Goal: Ask a question: Seek information or help from site administrators or community

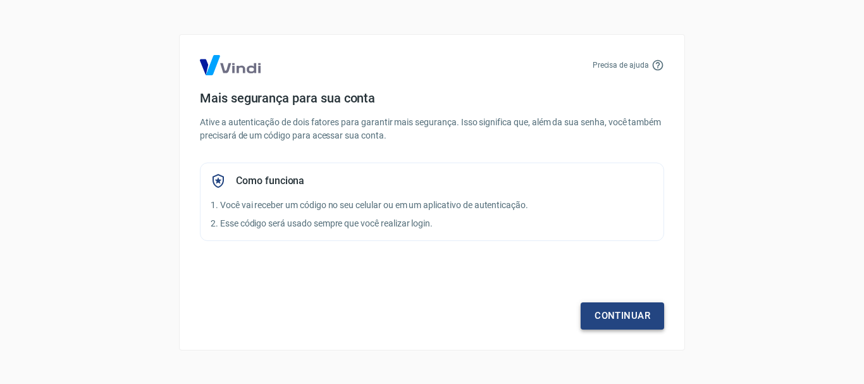
click at [620, 320] on link "Continuar" at bounding box center [622, 315] width 83 height 27
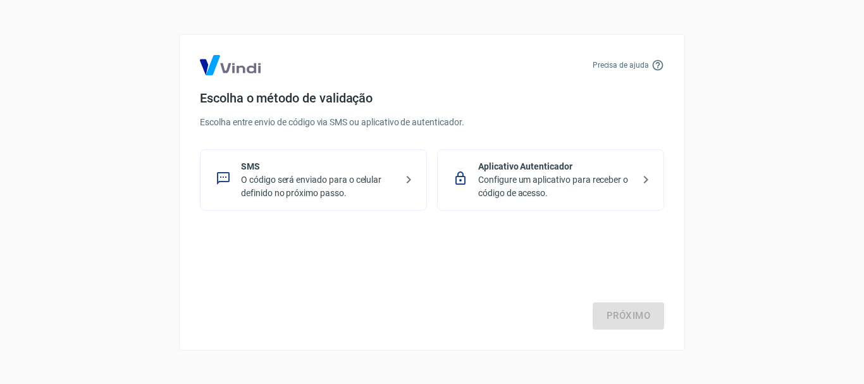
click at [301, 180] on p "O código será enviado para o celular definido no próximo passo." at bounding box center [318, 186] width 155 height 27
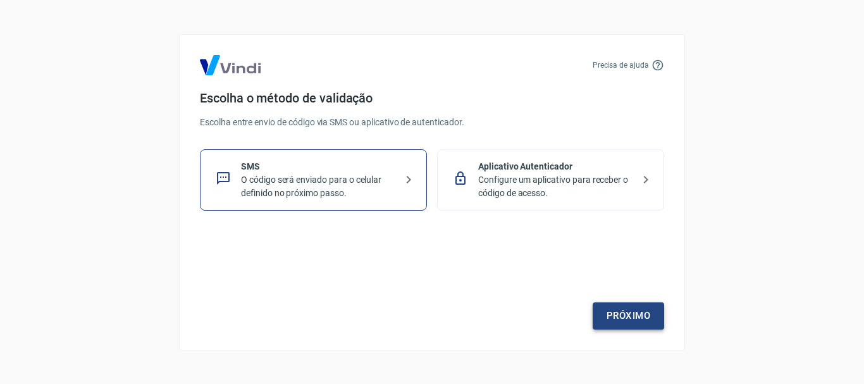
click at [627, 321] on link "Próximo" at bounding box center [628, 315] width 71 height 27
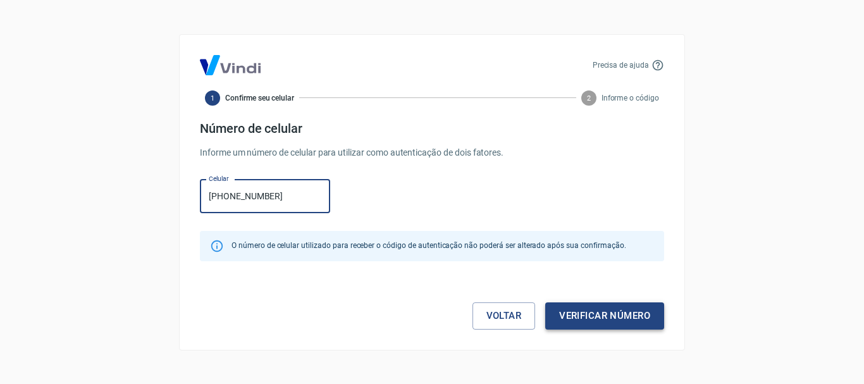
type input "[PHONE_NUMBER]"
click at [609, 318] on button "Verificar número" at bounding box center [604, 315] width 119 height 27
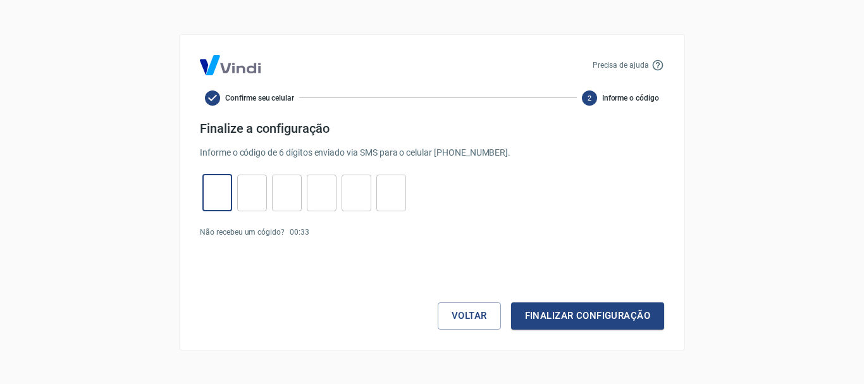
click at [225, 194] on input "tel" at bounding box center [217, 192] width 30 height 27
type input "3"
type input "4"
type input "3"
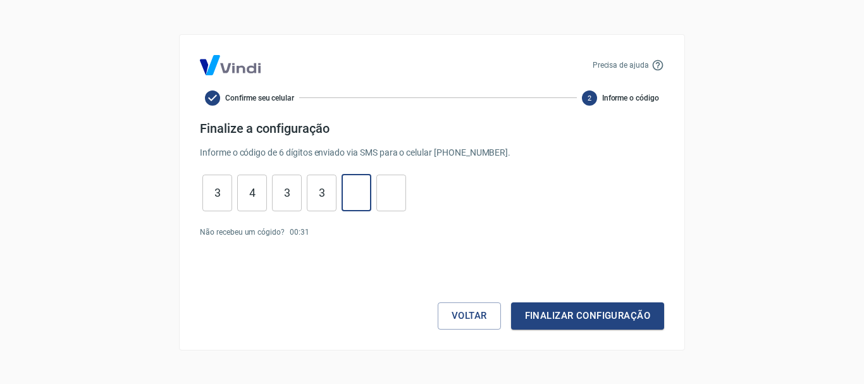
type input "7"
type input "6"
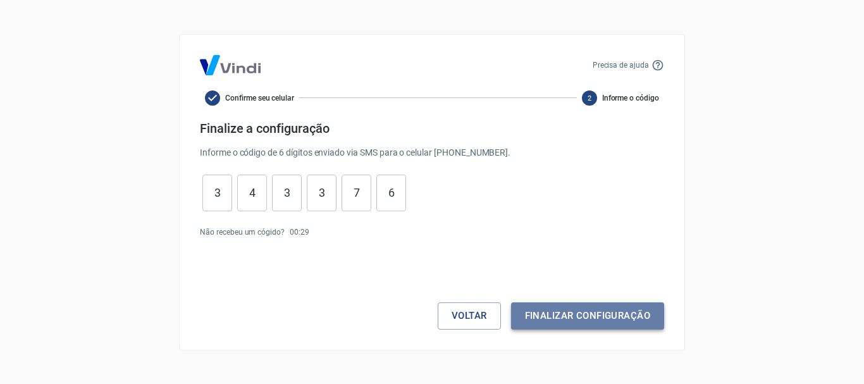
click at [598, 321] on button "Finalizar configuração" at bounding box center [587, 315] width 153 height 27
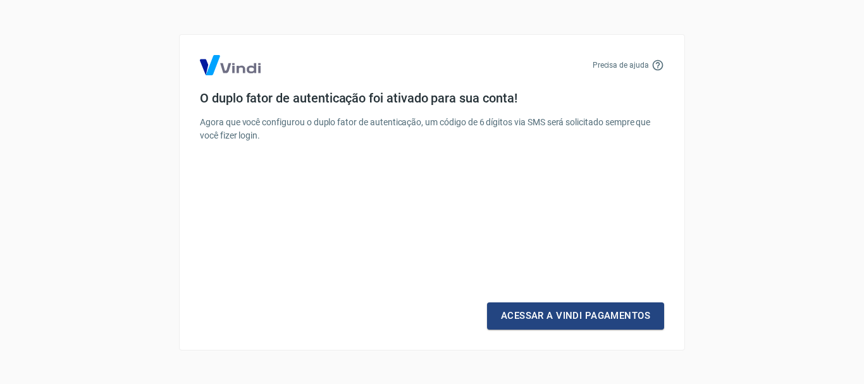
click at [596, 319] on link "Acessar a Vindi Pagamentos" at bounding box center [575, 315] width 177 height 27
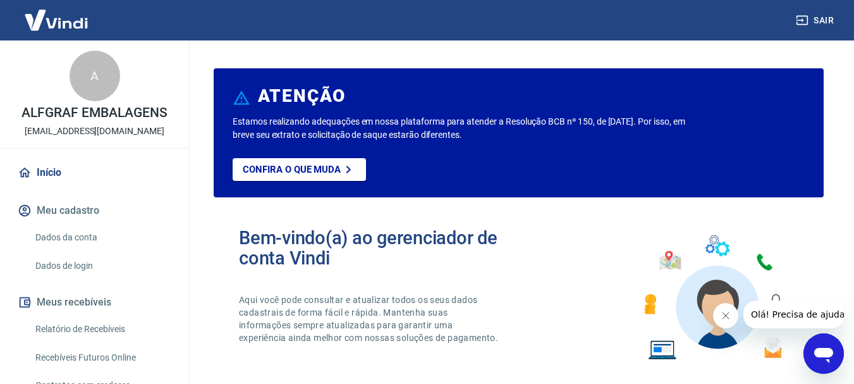
click at [821, 348] on icon "Abrir janela de mensagens" at bounding box center [824, 355] width 19 height 15
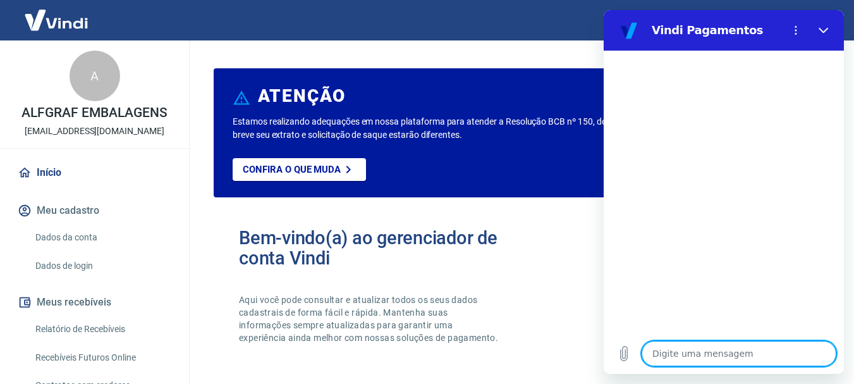
click at [733, 354] on textarea at bounding box center [739, 353] width 195 height 25
type textarea "B"
type textarea "x"
type textarea "Bo"
type textarea "x"
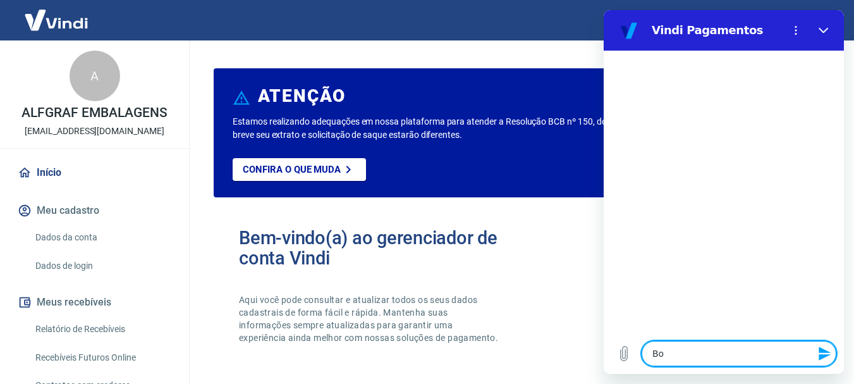
type textarea "Bom"
type textarea "x"
type textarea "Bom"
type textarea "x"
type textarea "Bom d"
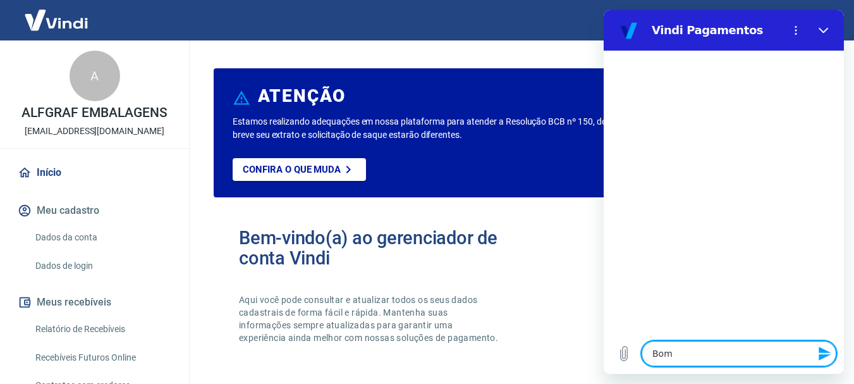
type textarea "x"
type textarea "Bom di"
type textarea "x"
type textarea "Bom dia"
type textarea "x"
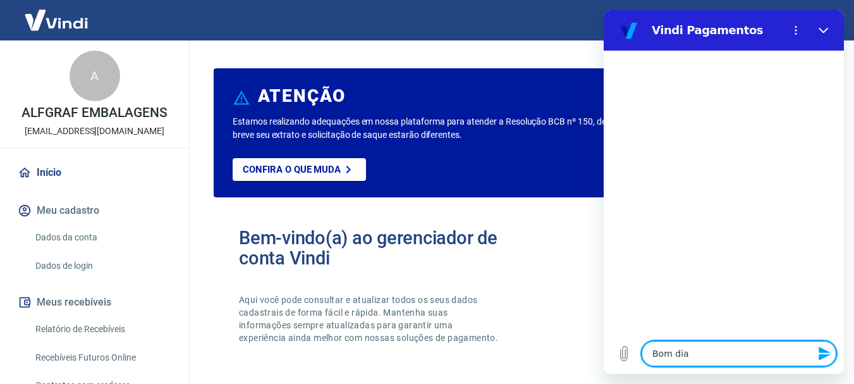
type textarea "Bom dia!"
type textarea "x"
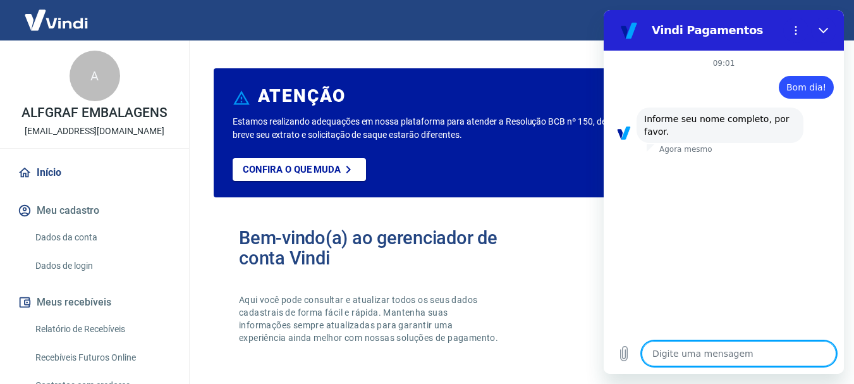
type textarea "M"
type textarea "x"
type textarea "Ma"
type textarea "x"
type textarea "Mar"
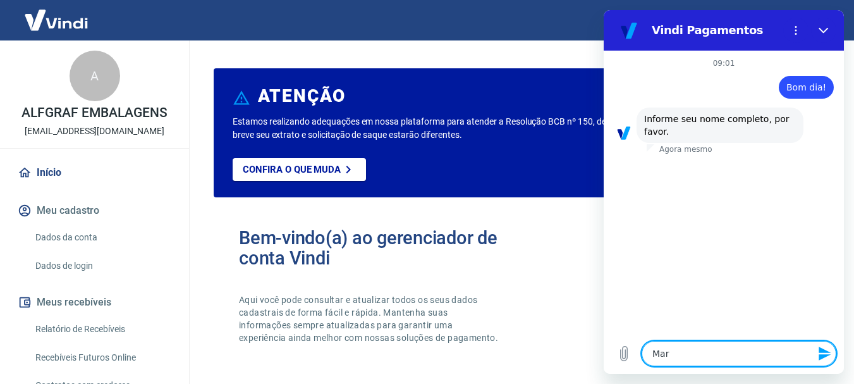
type textarea "x"
type textarea "[PERSON_NAME]"
type textarea "x"
type textarea "[PERSON_NAME]"
type textarea "x"
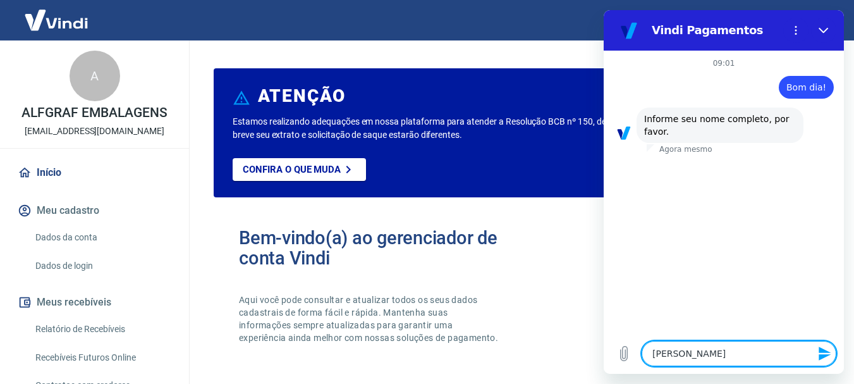
type textarea "[PERSON_NAME]"
type textarea "x"
type textarea "[PERSON_NAME]"
type textarea "x"
type textarea "[PERSON_NAME]"
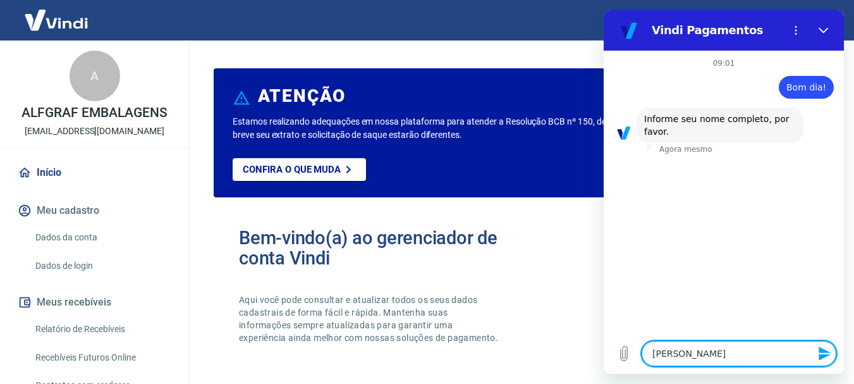
type textarea "x"
type textarea "[PERSON_NAME]"
type textarea "x"
type textarea "[PERSON_NAME]"
type textarea "x"
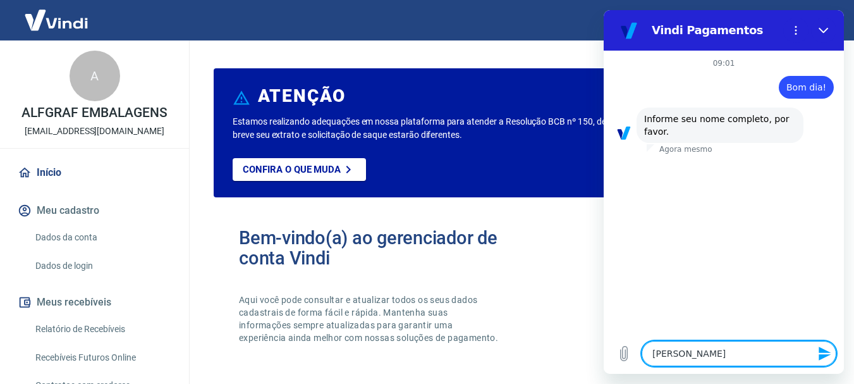
type textarea "[PERSON_NAME]"
type textarea "x"
type textarea "[PERSON_NAME]"
type textarea "x"
type textarea "[PERSON_NAME]"
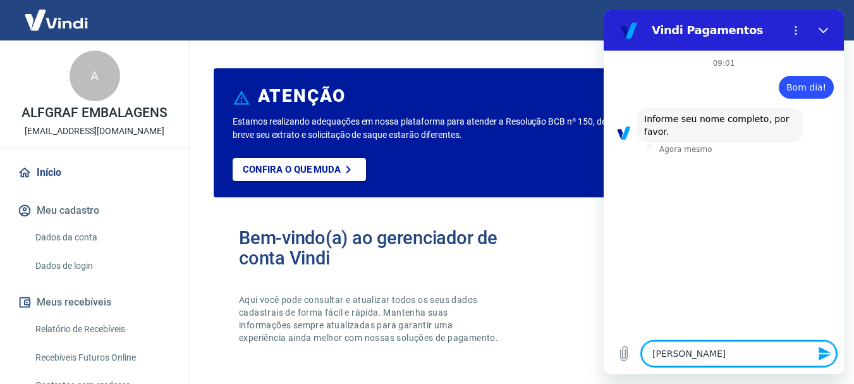
type textarea "x"
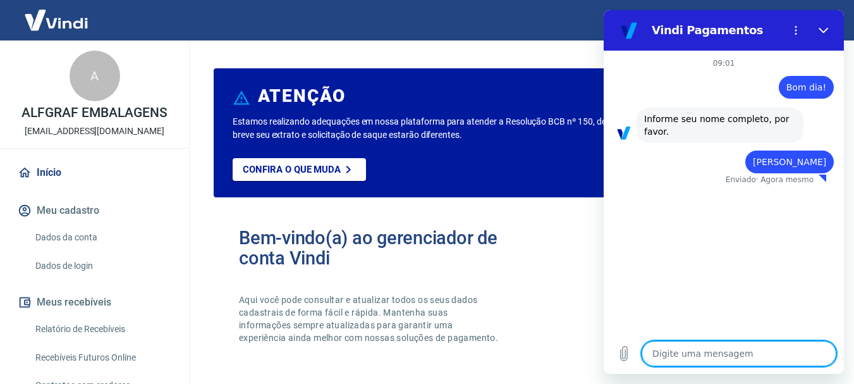
type textarea "x"
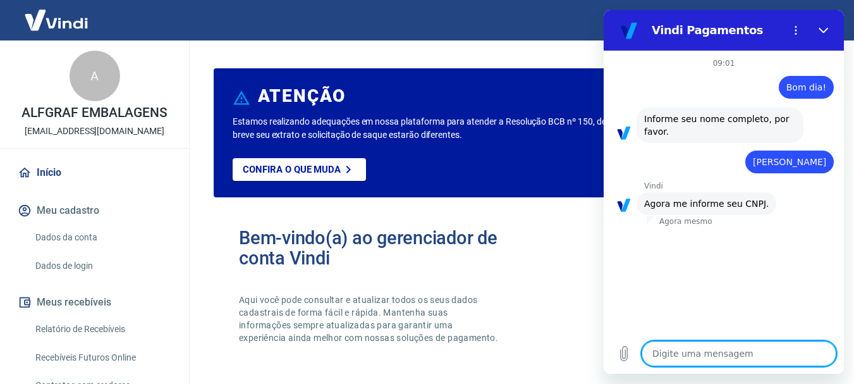
type textarea "3"
type textarea "x"
type textarea "36"
type textarea "x"
type textarea "363"
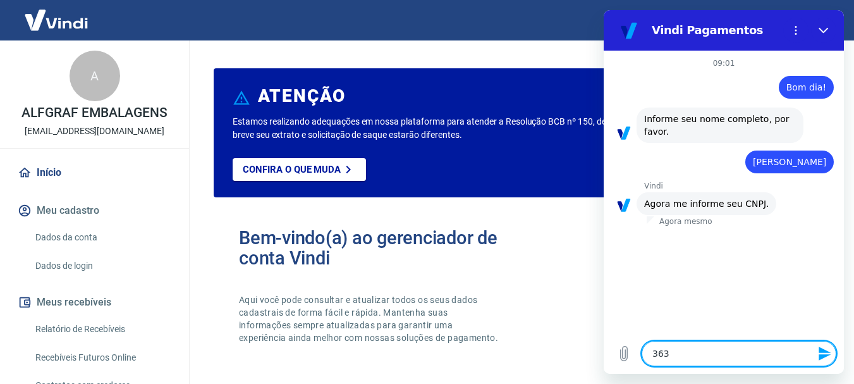
type textarea "x"
type textarea "3633"
type textarea "x"
type textarea "36336"
type textarea "x"
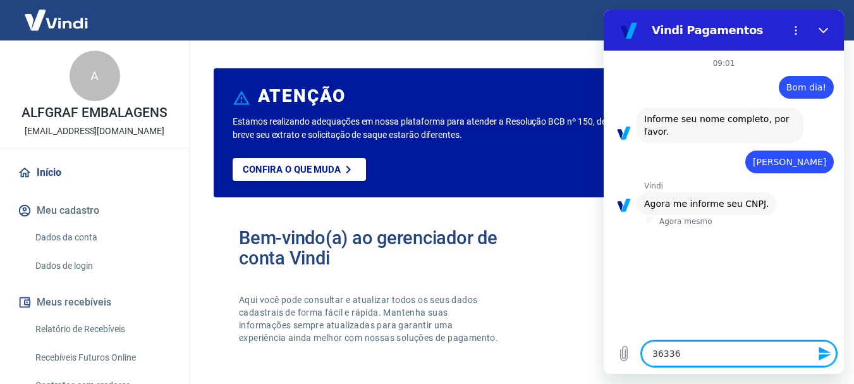
type textarea "363363"
type textarea "x"
type textarea "3633637"
type textarea "x"
type textarea "36336372"
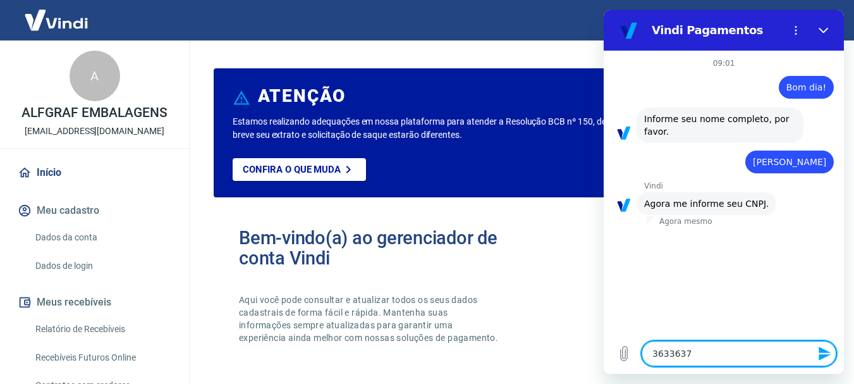
type textarea "x"
type textarea "36336372/"
type textarea "x"
type textarea "36336372/0"
type textarea "x"
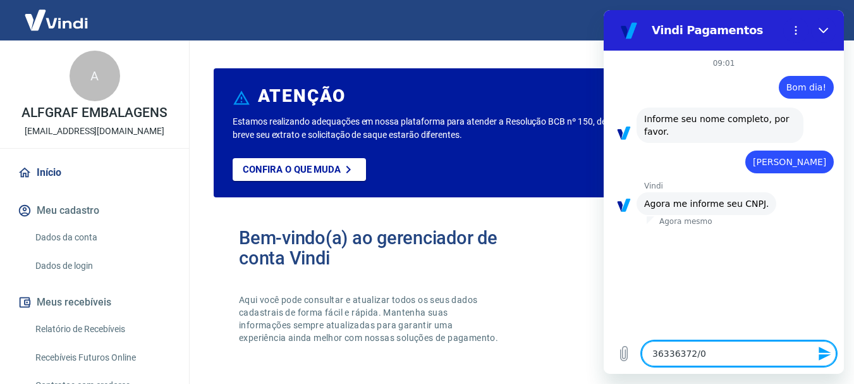
type textarea "36336372/00"
type textarea "x"
type textarea "36336372/000"
type textarea "x"
type textarea "36336372/0001"
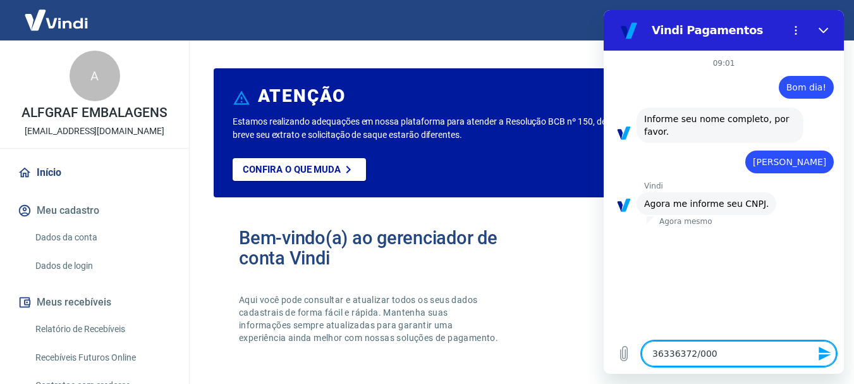
type textarea "x"
type textarea "36336372/0001-"
type textarea "x"
type textarea "36336372/0001-3"
type textarea "x"
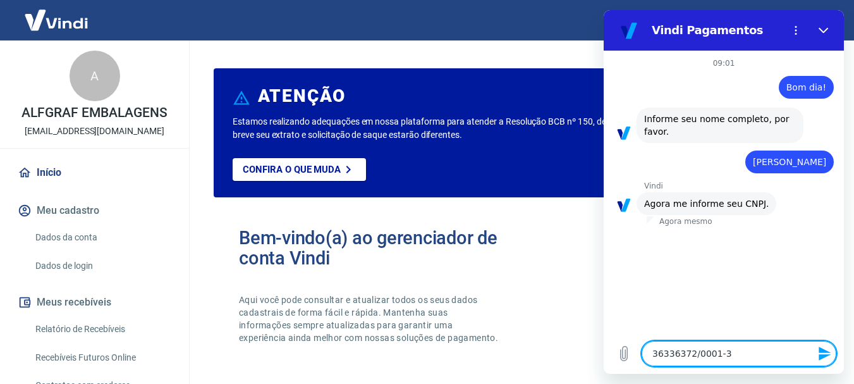
type textarea "36336372/0001-30"
type textarea "x"
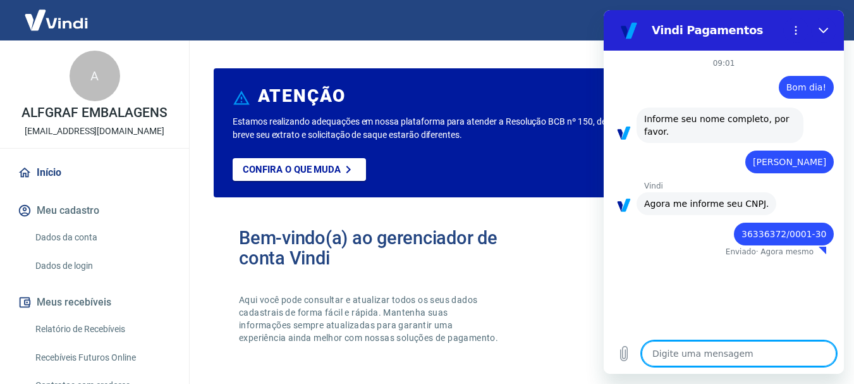
type textarea "x"
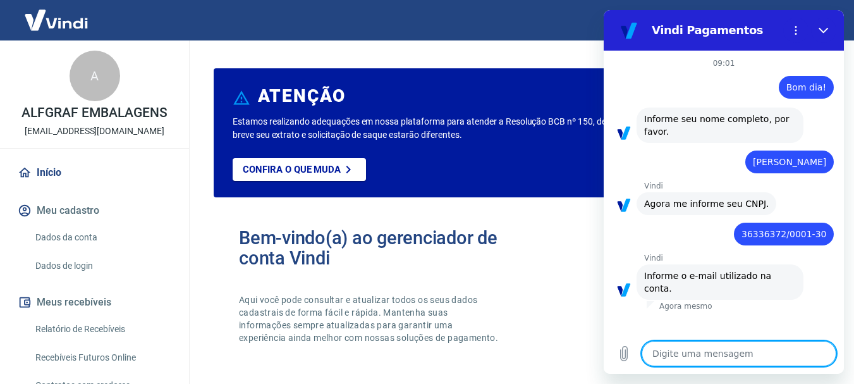
type textarea "s"
type textarea "x"
type textarea "su"
type textarea "x"
type textarea "sup"
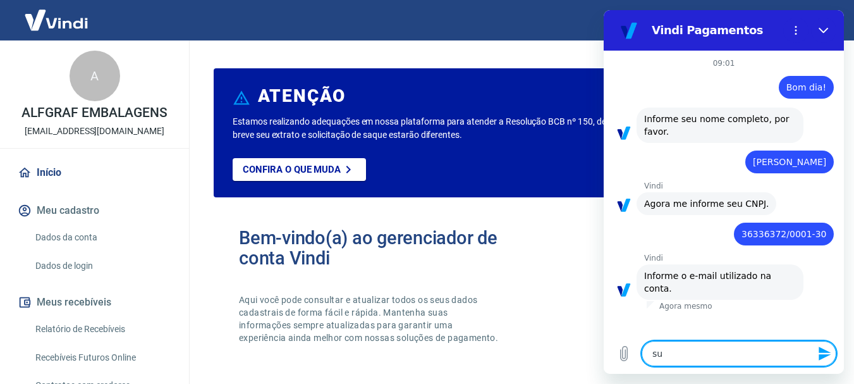
type textarea "x"
type textarea "supr"
type textarea "x"
type textarea "supri"
type textarea "x"
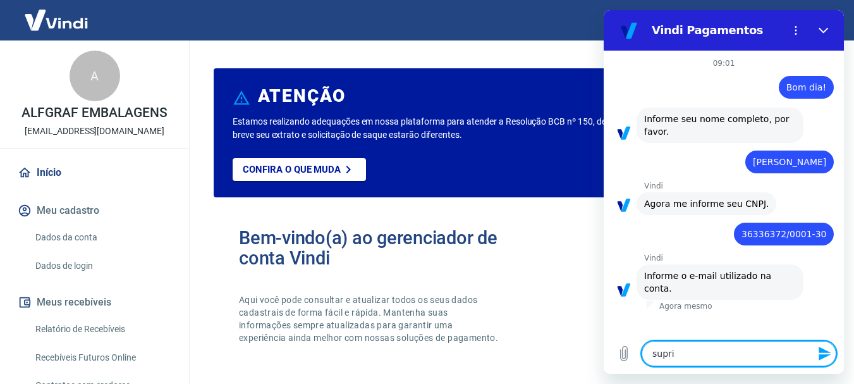
type textarea "suprim"
type textarea "x"
type textarea "suprime"
type textarea "x"
type textarea "suprimen"
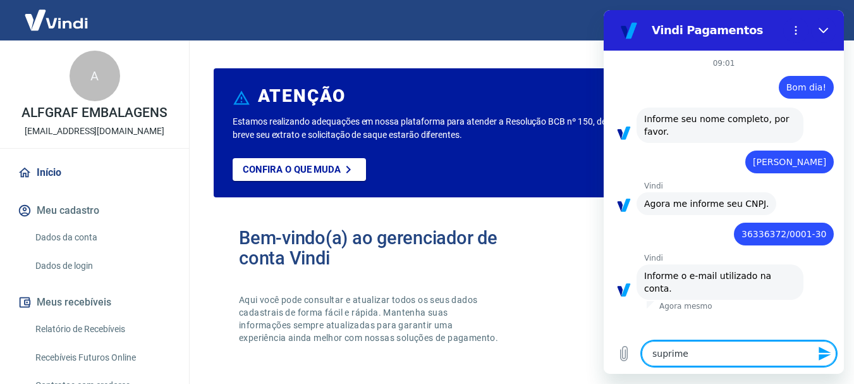
type textarea "x"
type textarea "supriment"
type textarea "x"
type textarea "suprimento"
type textarea "x"
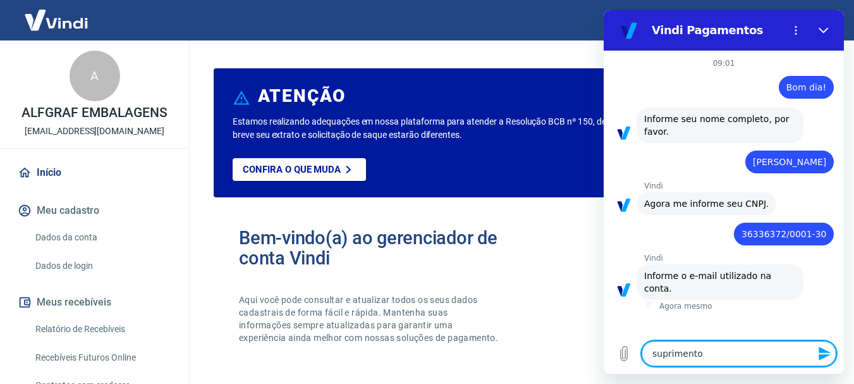
type textarea "suprimento@"
type textarea "x"
type textarea "suprimento@y"
type textarea "x"
type textarea "suprimento@ym"
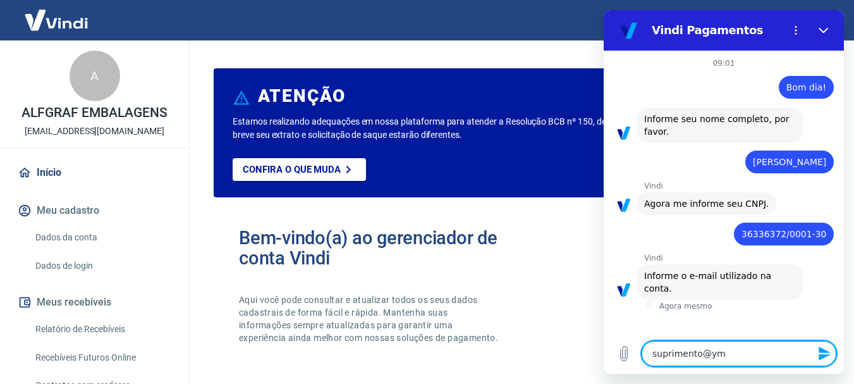
type textarea "x"
type textarea "suprimento@ymb"
type textarea "x"
type textarea "suprimento@ymba"
type textarea "x"
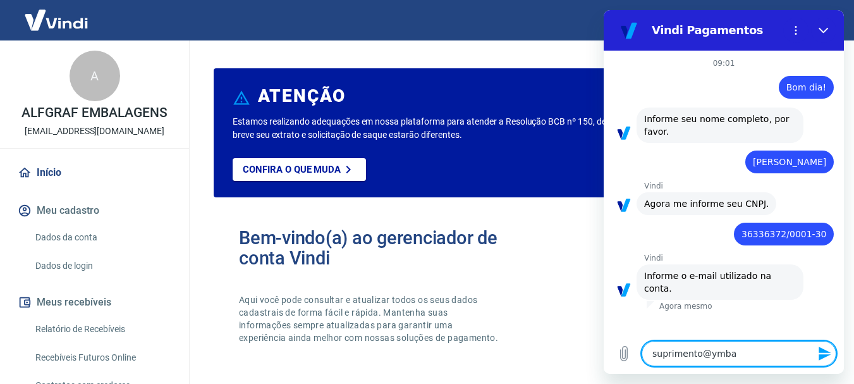
type textarea "suprimento@ymbal"
type textarea "x"
type textarea "suprimento@ymbale"
type textarea "x"
type textarea "suprimento@ymbale."
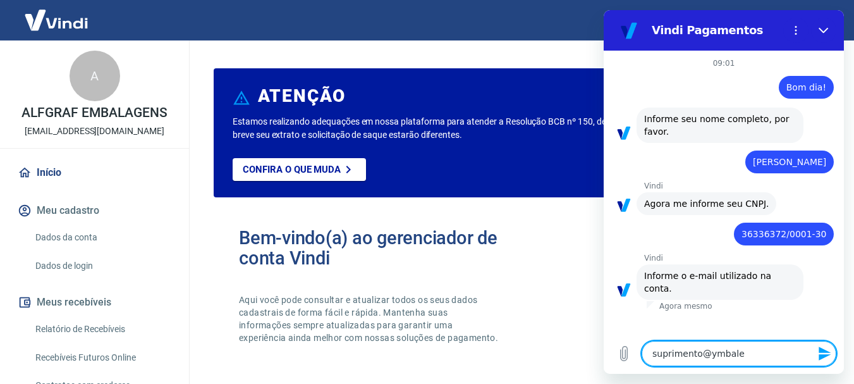
type textarea "x"
type textarea "suprimento@ymbale.c"
type textarea "x"
type textarea "[EMAIL_ADDRESS][DOMAIN_NAME]"
type textarea "x"
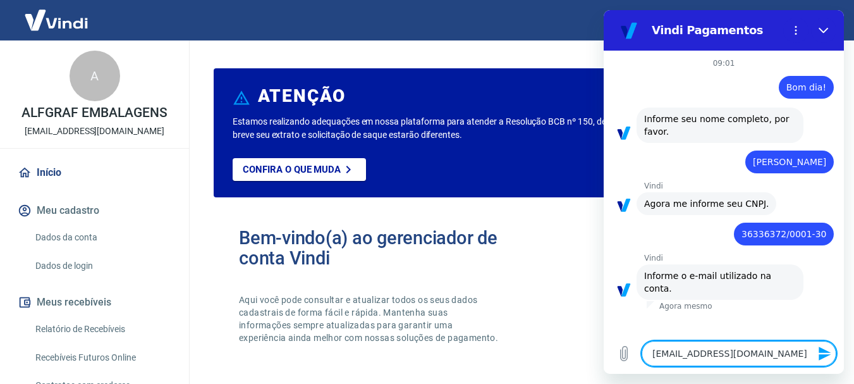
type textarea "[EMAIL_ADDRESS][DOMAIN_NAME]"
type textarea "x"
type textarea "[EMAIL_ADDRESS][DOMAIN_NAME]."
type textarea "x"
type textarea "suprimento@ymbale.com.b"
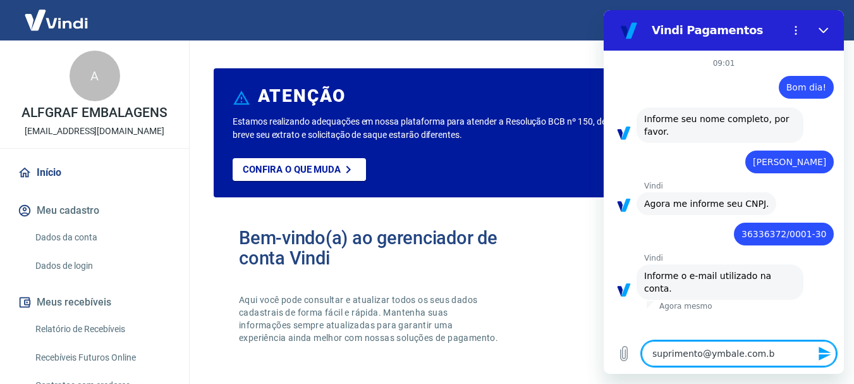
type textarea "x"
type textarea "[EMAIL_ADDRESS][DOMAIN_NAME]"
type textarea "x"
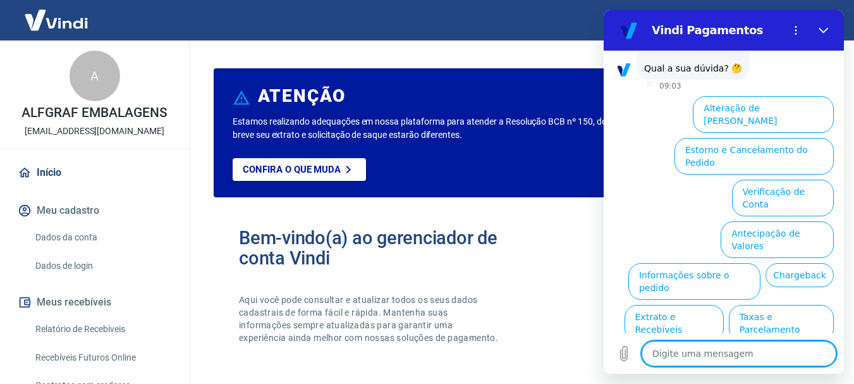
scroll to position [328, 0]
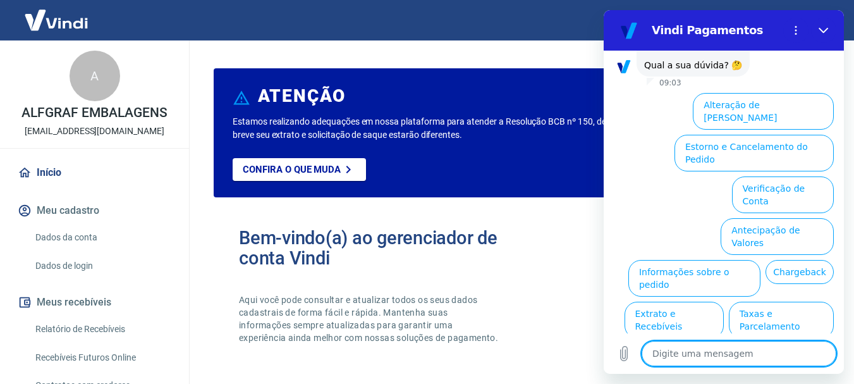
drag, startPoint x: 838, startPoint y: 191, endPoint x: 1450, endPoint y: 240, distance: 613.5
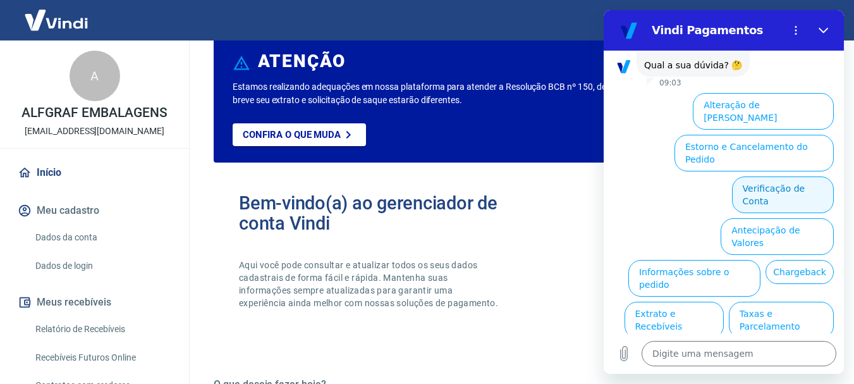
click at [777, 176] on button "Verificação de Conta" at bounding box center [783, 194] width 102 height 37
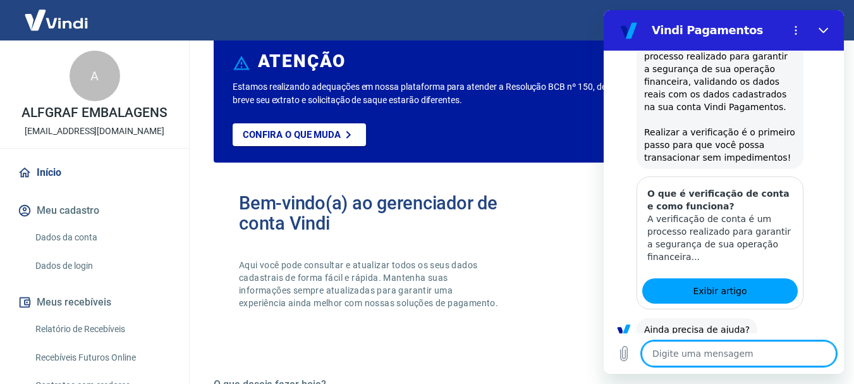
scroll to position [453, 0]
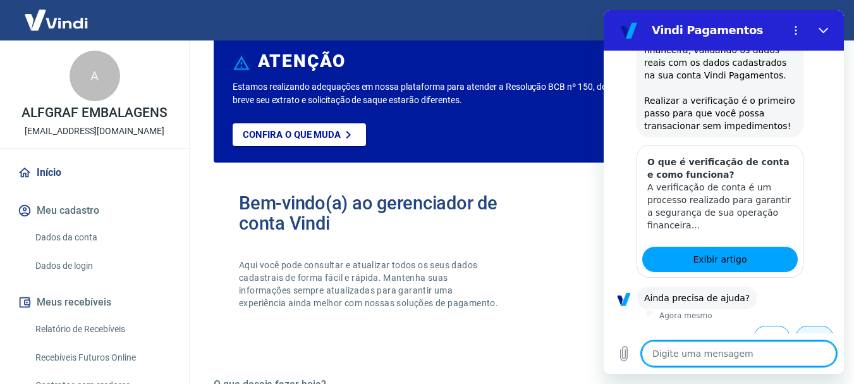
click at [804, 326] on button "Não" at bounding box center [815, 338] width 39 height 24
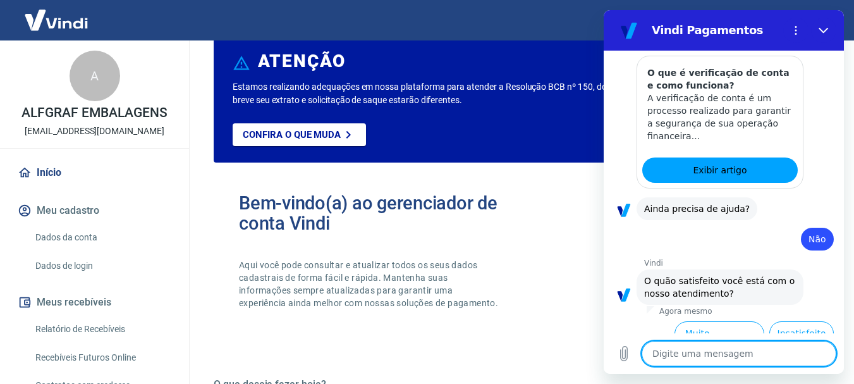
scroll to position [567, 0]
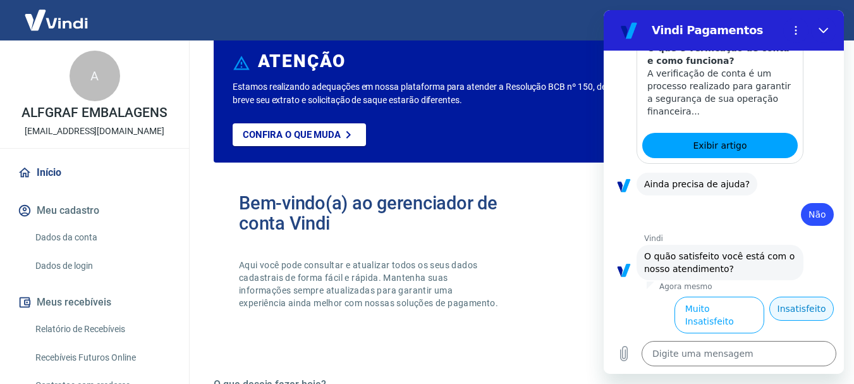
click at [784, 297] on button "Insatisfeito" at bounding box center [802, 309] width 65 height 24
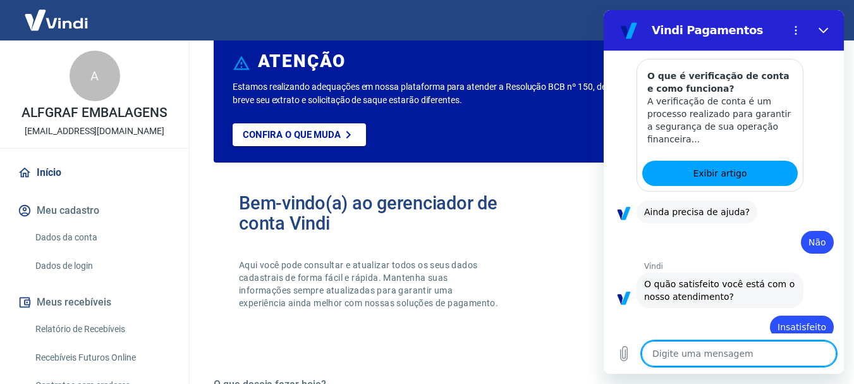
type textarea "x"
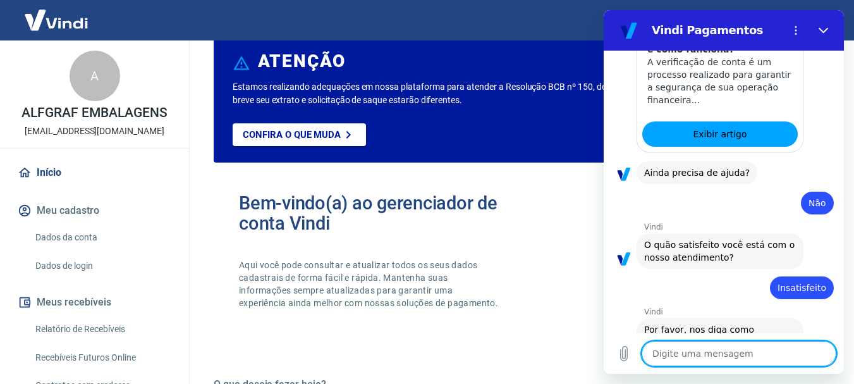
scroll to position [581, 0]
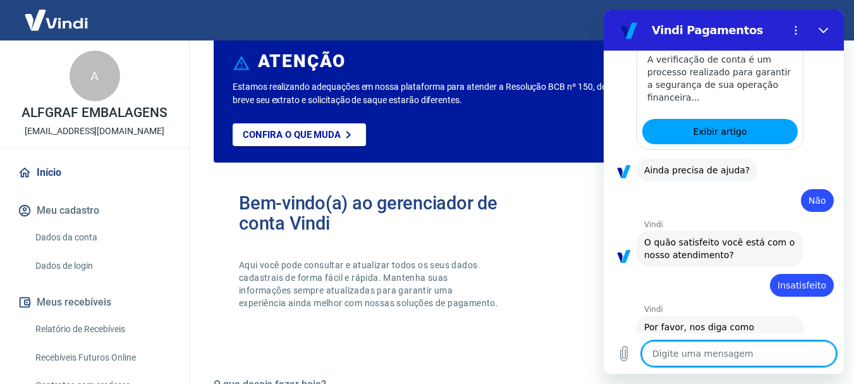
click at [732, 352] on textarea at bounding box center [739, 353] width 195 height 25
type textarea "p"
type textarea "x"
type textarea "pr"
type textarea "x"
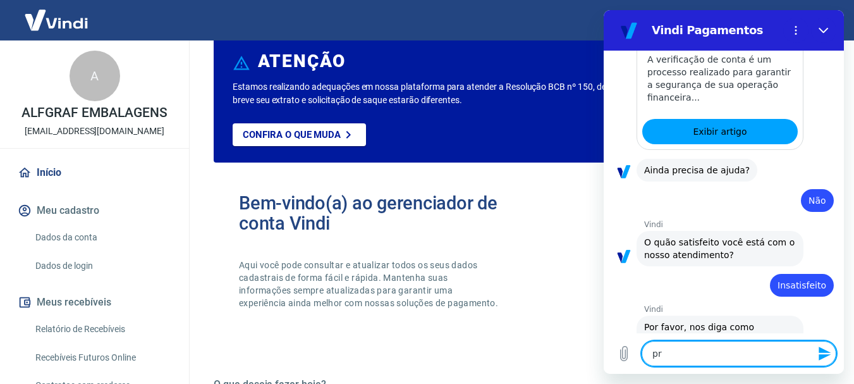
type textarea "pre"
type textarea "x"
type textarea "prec"
type textarea "x"
type textarea "preci"
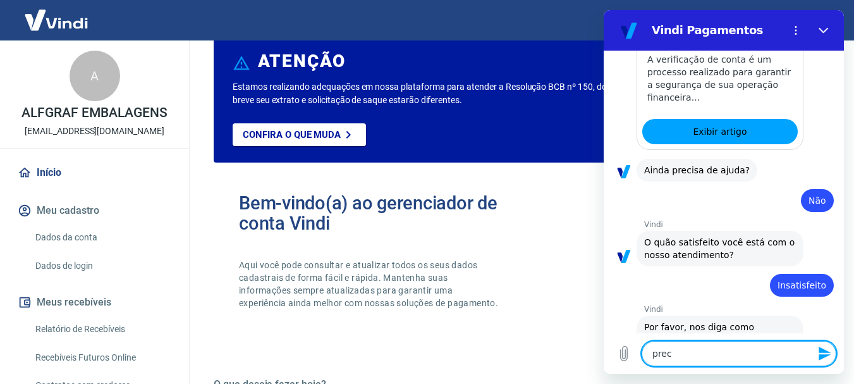
type textarea "x"
type textarea "precis"
type textarea "x"
type textarea "preciso"
type textarea "x"
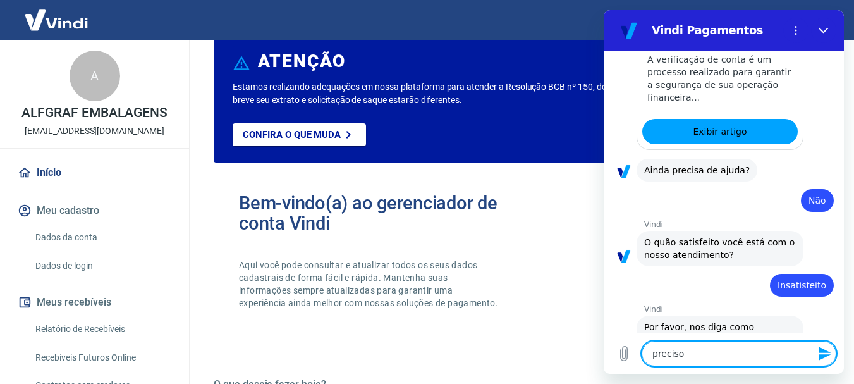
type textarea "preciso"
type textarea "x"
type textarea "preciso s"
type textarea "x"
type textarea "preciso sa"
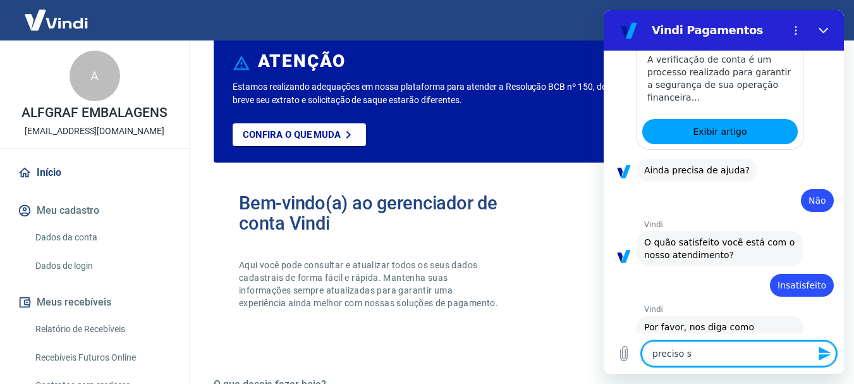
type textarea "x"
type textarea "preciso sab"
type textarea "x"
type textarea "preciso sabe"
type textarea "x"
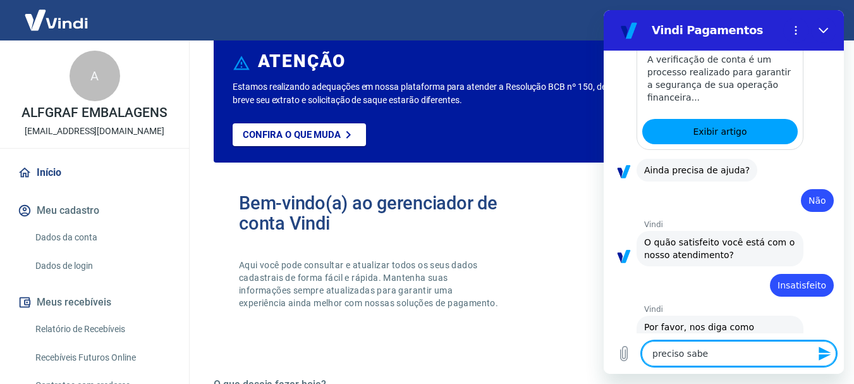
type textarea "preciso saber"
type textarea "x"
type textarea "preciso saber"
type textarea "x"
type textarea "preciso saber d"
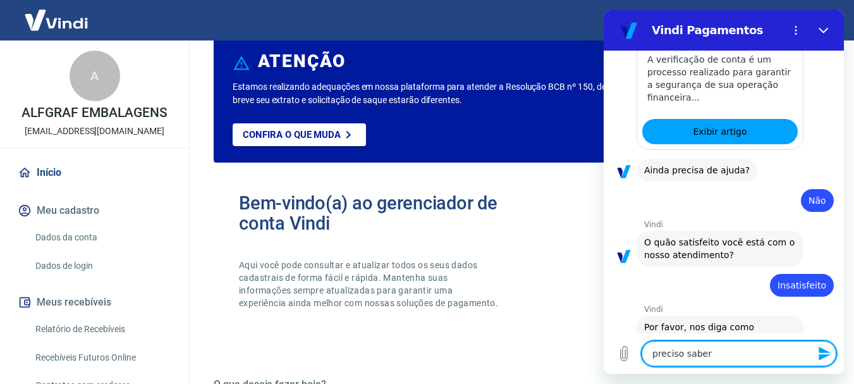
type textarea "x"
type textarea "preciso saber de"
type textarea "x"
type textarea "preciso saber de"
type textarea "x"
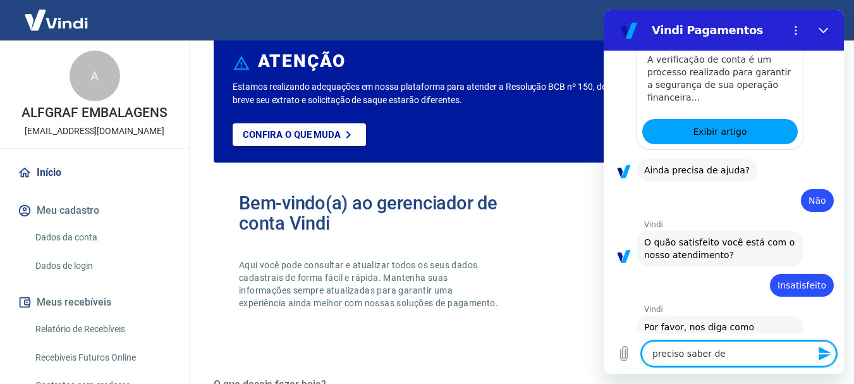
type textarea "preciso saber de u"
type textarea "x"
type textarea "preciso saber de um"
type textarea "x"
type textarea "preciso saber de uma"
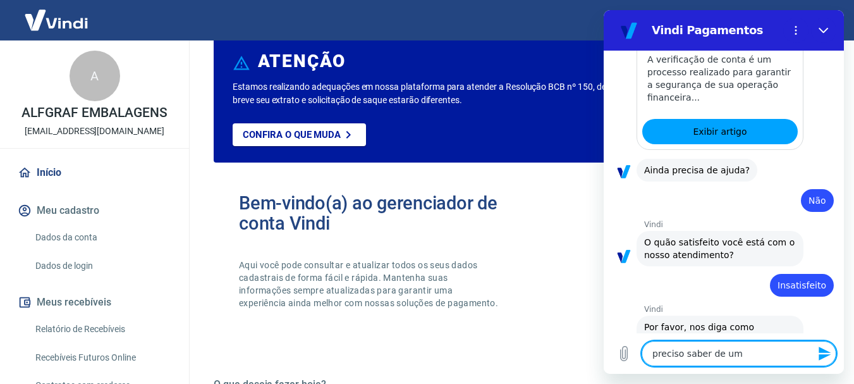
type textarea "x"
type textarea "preciso saber de uma"
type textarea "x"
type textarea "preciso saber de uma c"
type textarea "x"
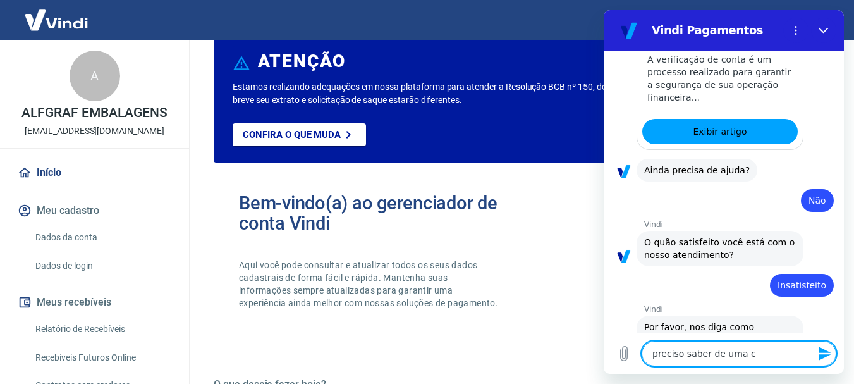
type textarea "preciso saber de uma co"
type textarea "x"
type textarea "preciso saber de uma cob"
type textarea "x"
type textarea "preciso saber de uma cobr"
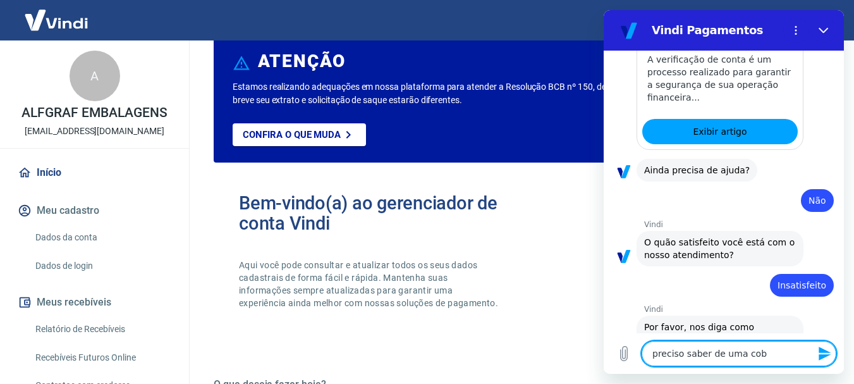
type textarea "x"
type textarea "preciso saber de uma cobra"
type textarea "x"
type textarea "preciso saber de uma cobran"
type textarea "x"
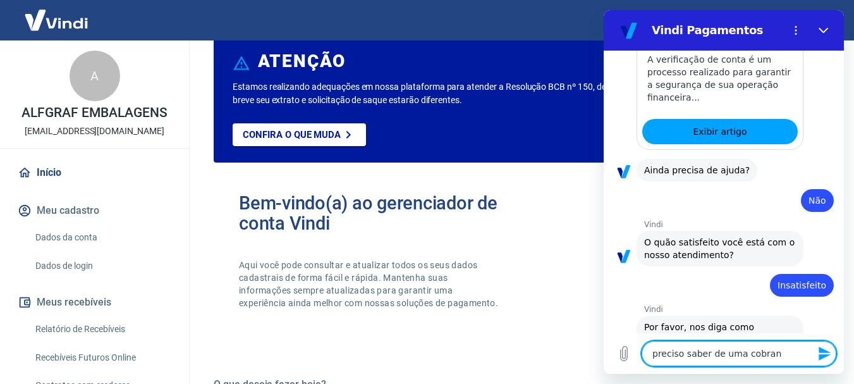
type textarea "preciso saber de uma cobranç"
type textarea "x"
type textarea "preciso saber de uma cobrança"
type textarea "x"
type textarea "preciso saber de uma cobrança"
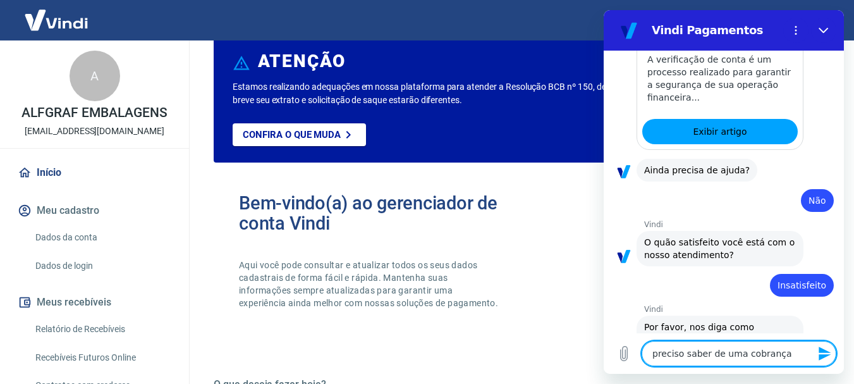
type textarea "x"
type textarea "preciso saber de uma cobrança q"
type textarea "x"
type textarea "preciso saber de uma cobrança qu"
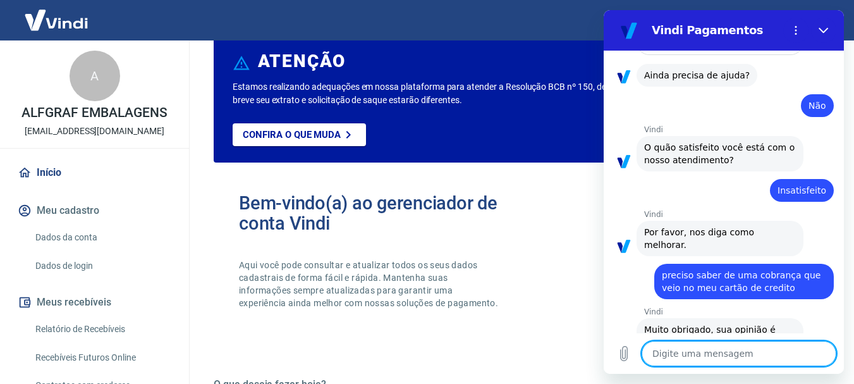
scroll to position [678, 0]
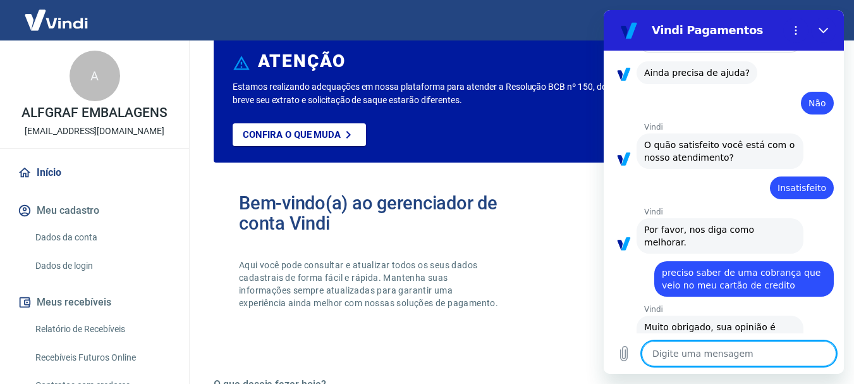
click at [668, 357] on textarea at bounding box center [739, 353] width 195 height 25
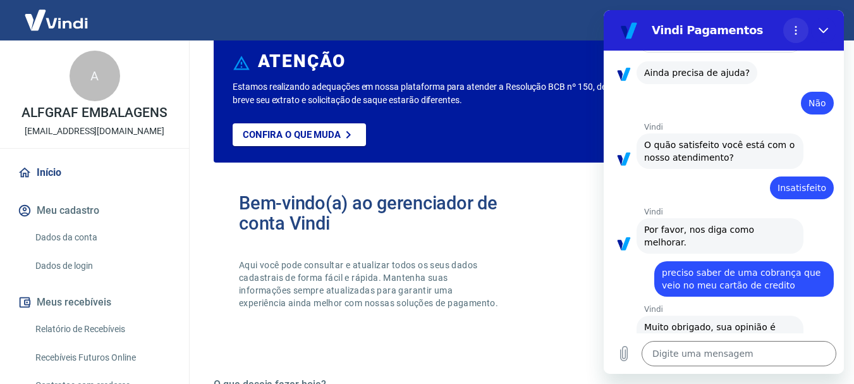
click at [794, 27] on icon "Menu de opções" at bounding box center [796, 30] width 10 height 10
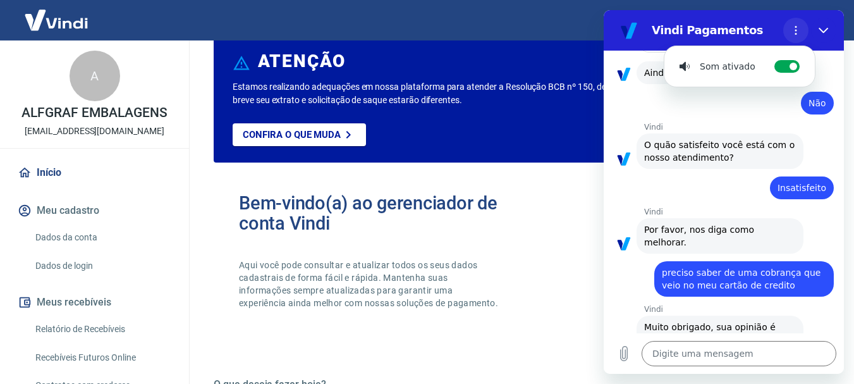
click at [794, 27] on icon "Menu de opções" at bounding box center [796, 30] width 10 height 10
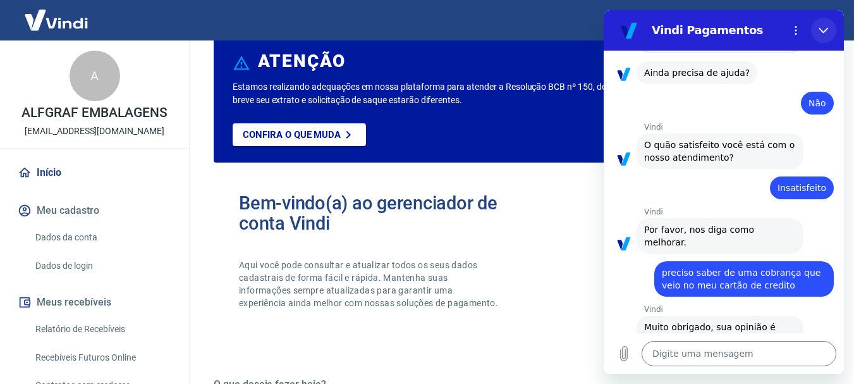
click at [823, 27] on icon "Fechar" at bounding box center [824, 30] width 10 height 10
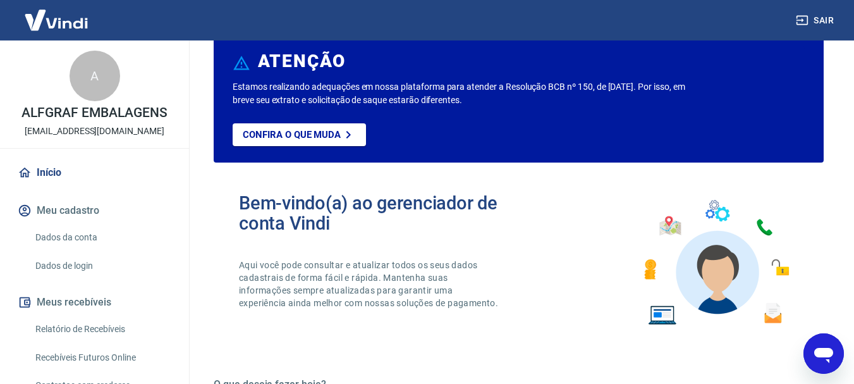
click at [814, 351] on icon "Abrir janela de mensagens" at bounding box center [824, 353] width 23 height 23
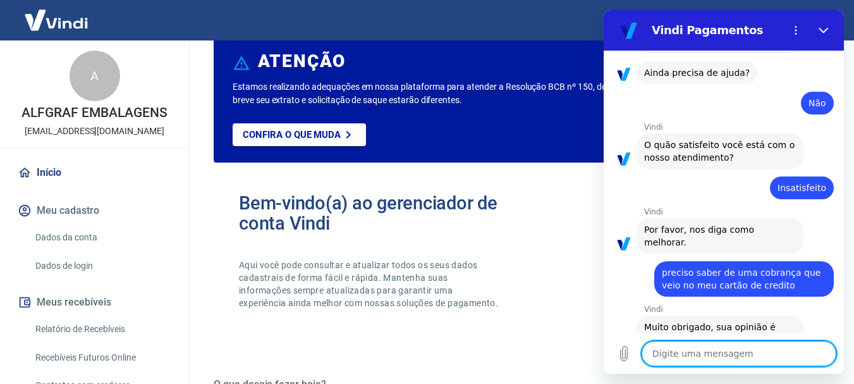
click at [686, 354] on textarea at bounding box center [739, 353] width 195 height 25
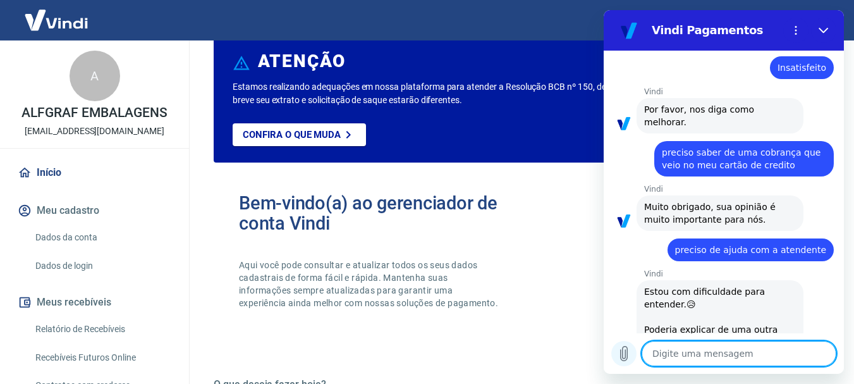
scroll to position [801, 0]
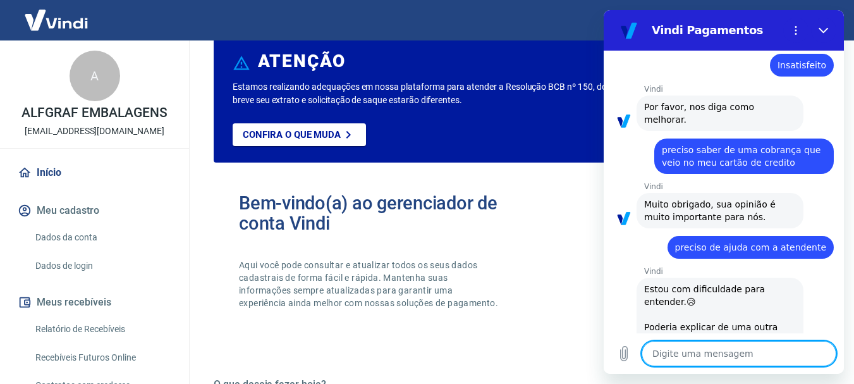
click at [734, 352] on textarea at bounding box center [739, 353] width 195 height 25
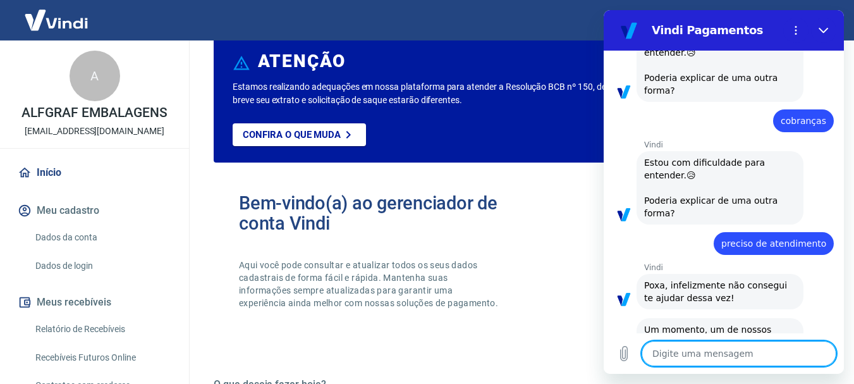
scroll to position [1052, 0]
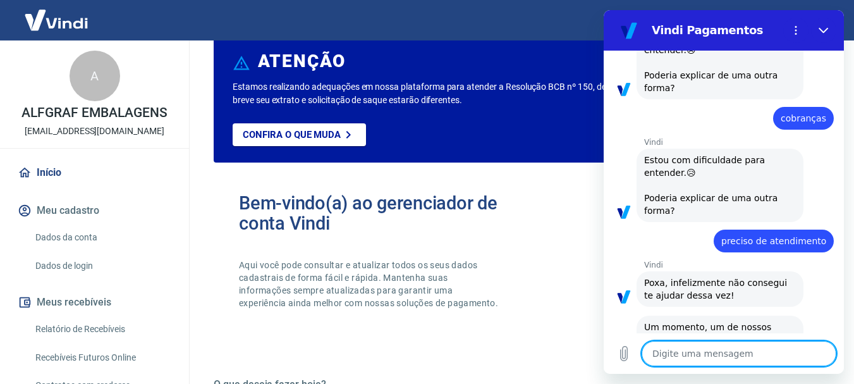
click at [734, 352] on textarea at bounding box center [739, 353] width 195 height 25
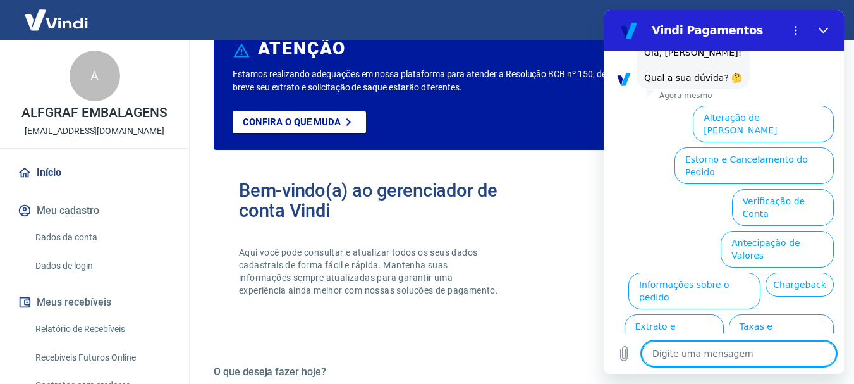
scroll to position [63, 0]
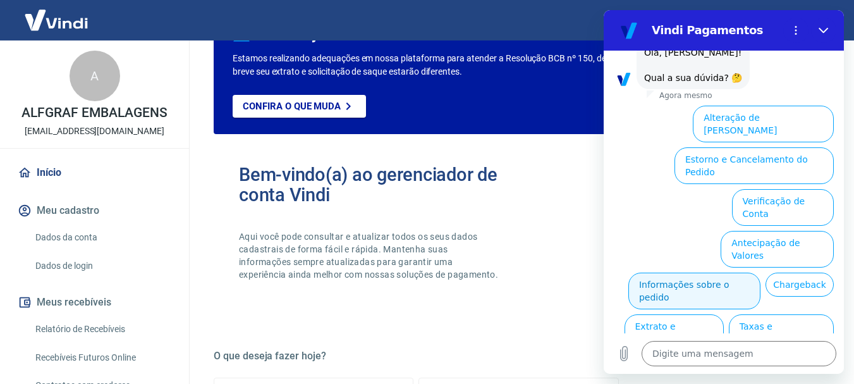
click at [736, 273] on button "Informações sobre o pedido" at bounding box center [695, 291] width 132 height 37
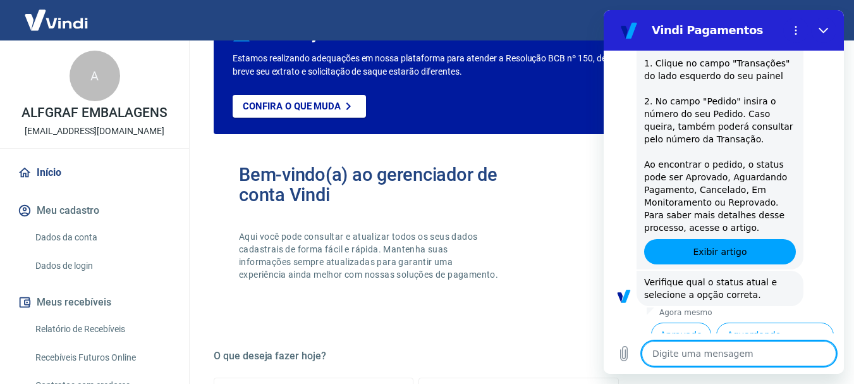
scroll to position [1629, 0]
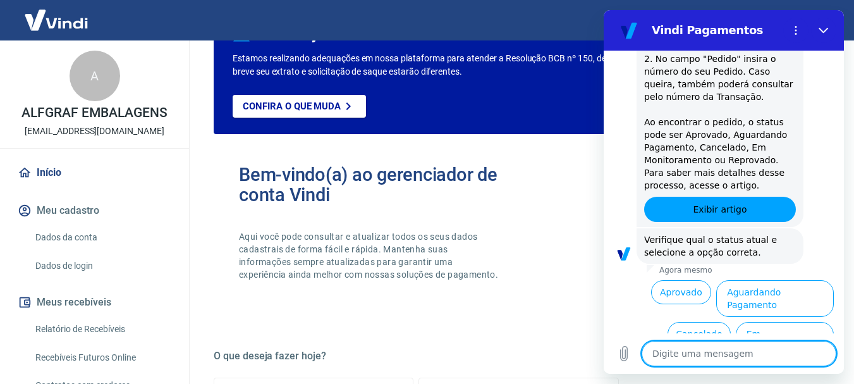
click at [694, 356] on textarea at bounding box center [739, 353] width 195 height 25
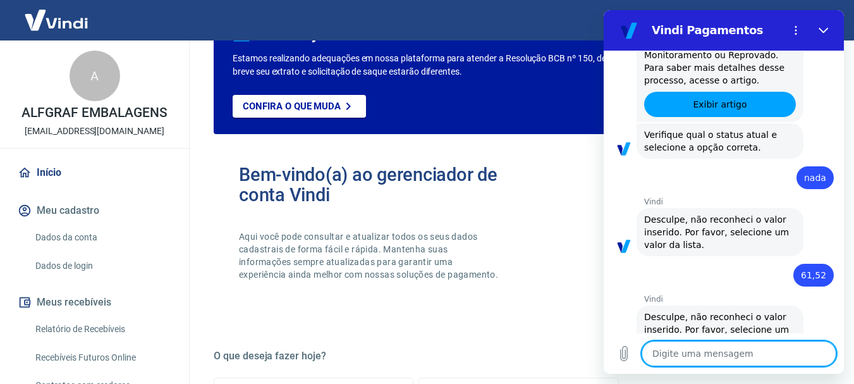
scroll to position [1737, 0]
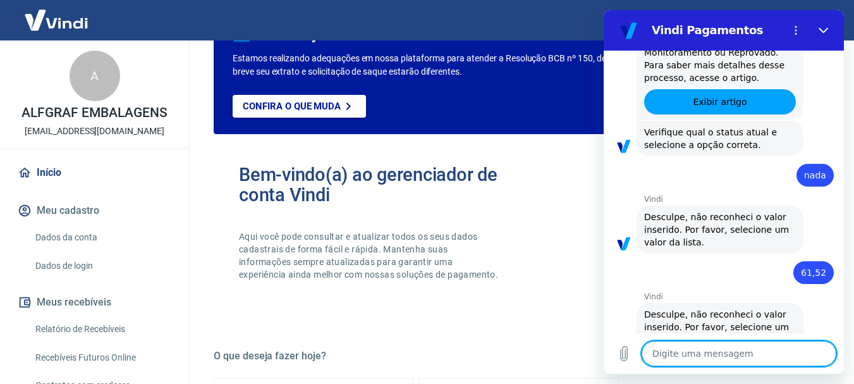
click at [705, 354] on textarea at bounding box center [739, 353] width 195 height 25
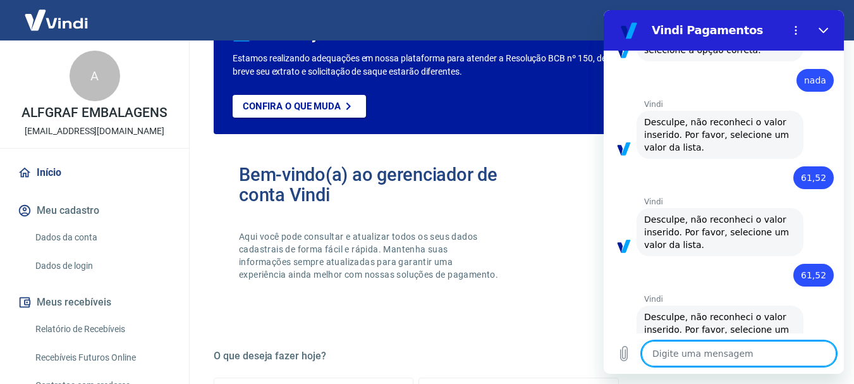
scroll to position [1834, 0]
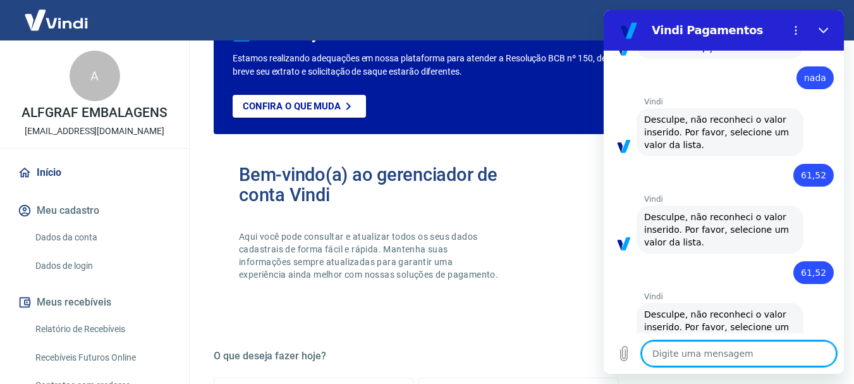
click at [694, 350] on textarea at bounding box center [739, 353] width 195 height 25
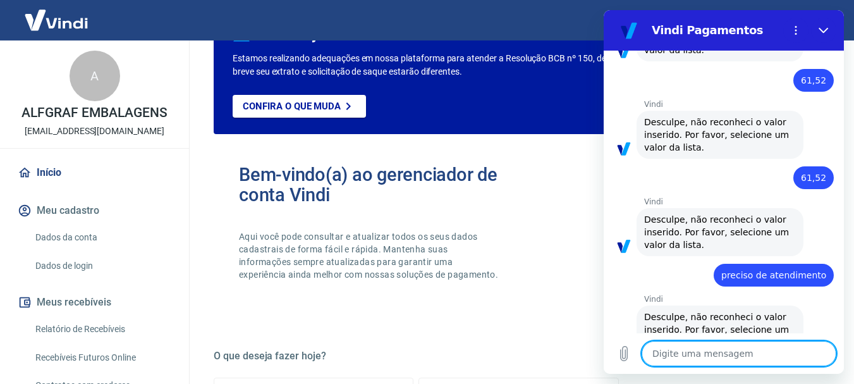
scroll to position [1932, 0]
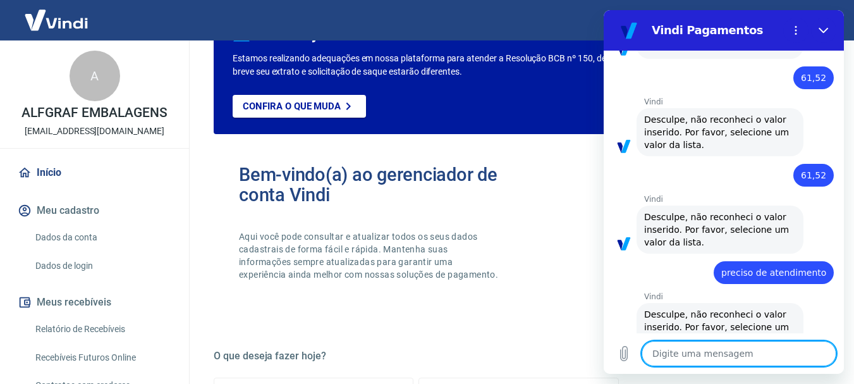
click at [708, 356] on textarea at bounding box center [739, 353] width 195 height 25
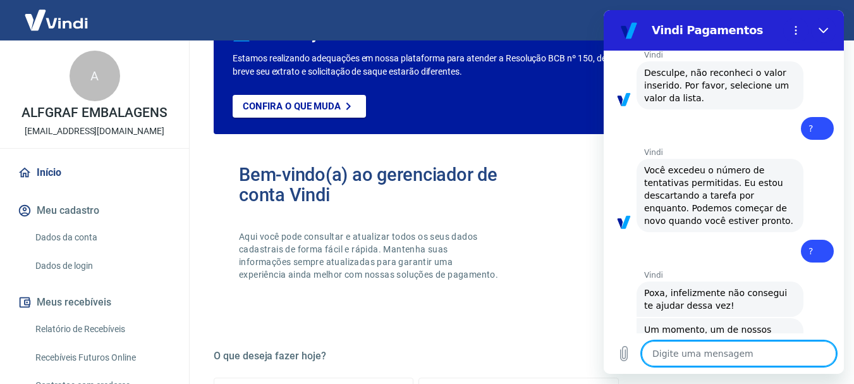
scroll to position [2176, 0]
